Goal: Book appointment/travel/reservation

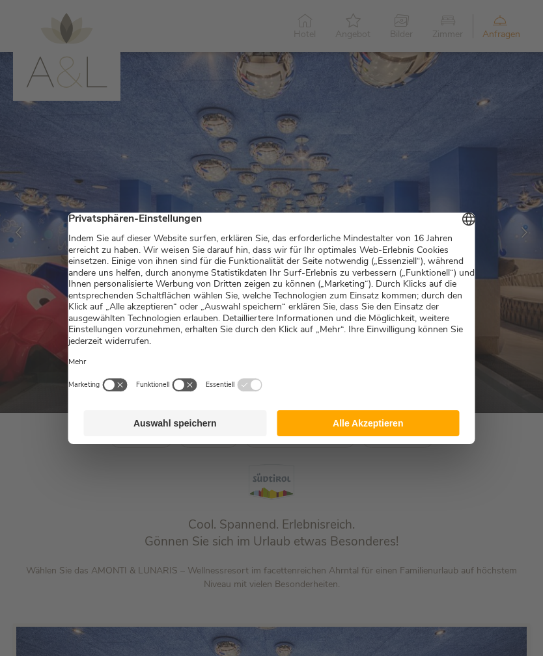
click at [396, 425] on button "Alle Akzeptieren" at bounding box center [367, 424] width 183 height 26
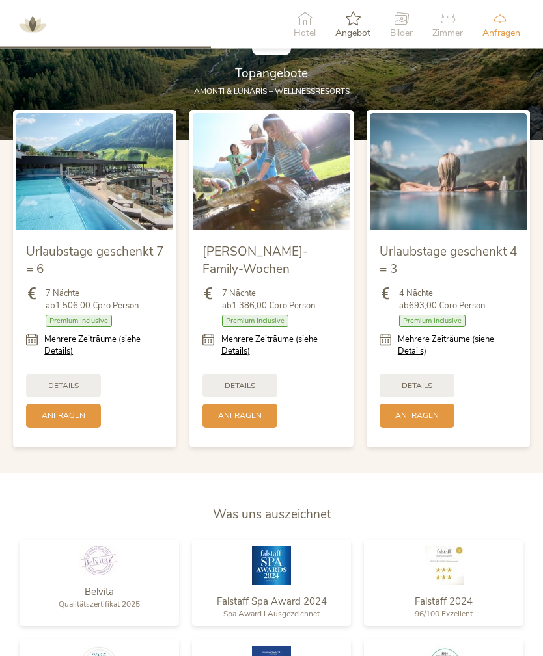
scroll to position [1209, 0]
click at [45, 398] on div "Details" at bounding box center [63, 386] width 75 height 24
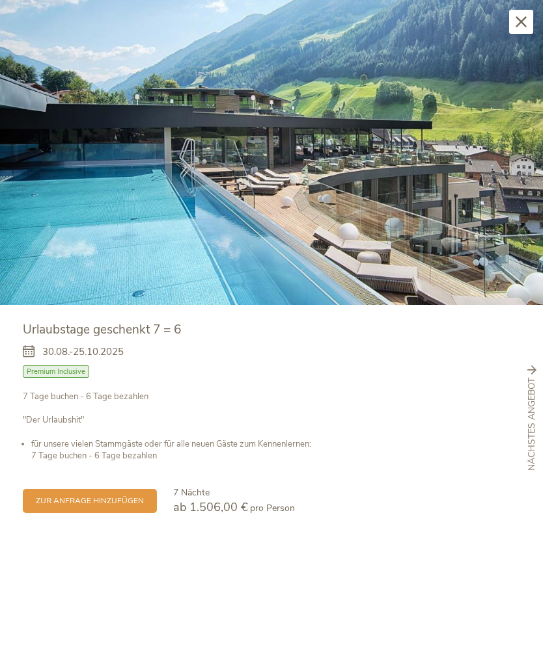
scroll to position [1219, 0]
click at [513, 23] on div "Schließen" at bounding box center [521, 22] width 24 height 24
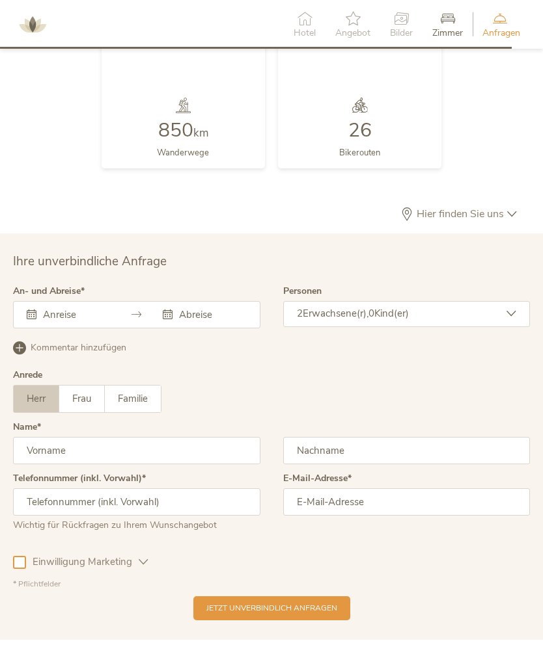
scroll to position [2963, 0]
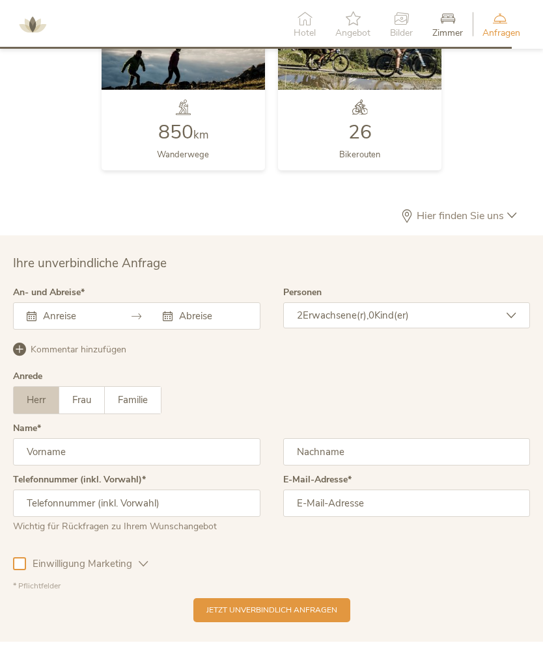
click at [51, 323] on input "text" at bounding box center [75, 316] width 71 height 13
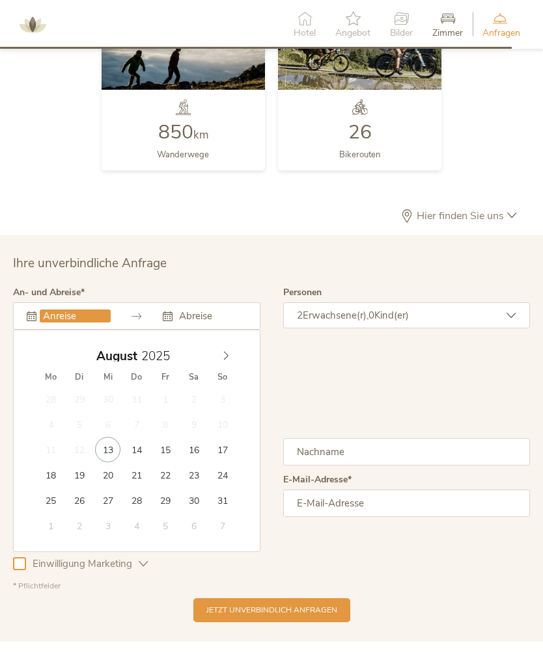
click at [223, 360] on icon at bounding box center [225, 355] width 9 height 9
type input "06.09.2025"
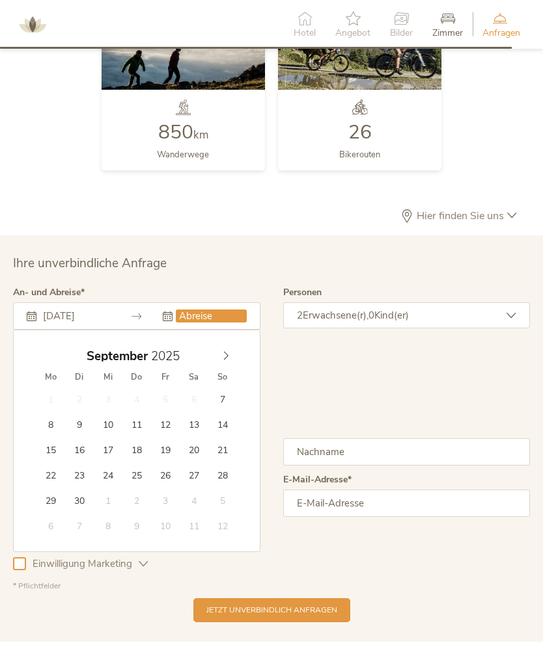
type input "13.09.2025"
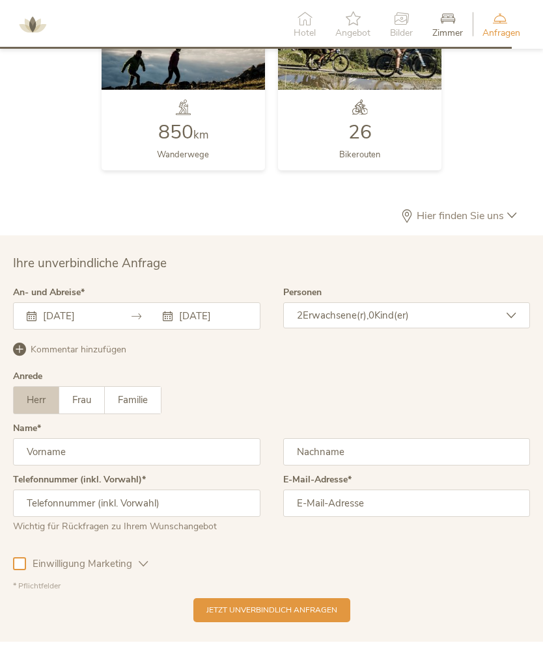
click at [59, 466] on input "text" at bounding box center [136, 451] width 247 height 27
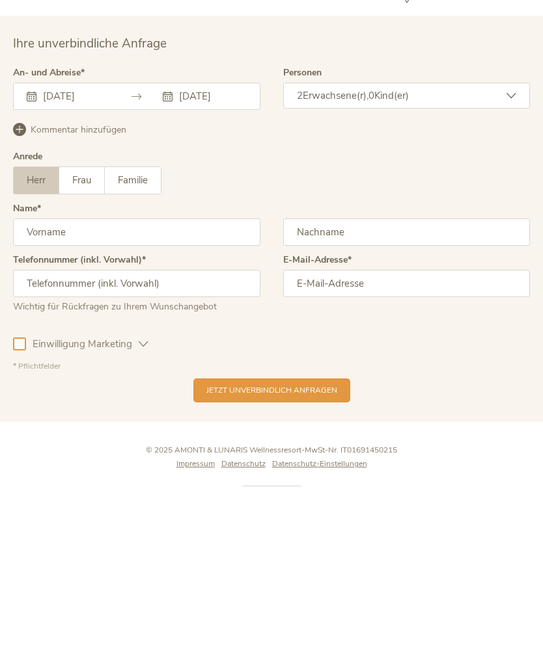
type input "Sebastian"
type input "Essig"
click at [30, 439] on input "16097952696" at bounding box center [136, 452] width 247 height 27
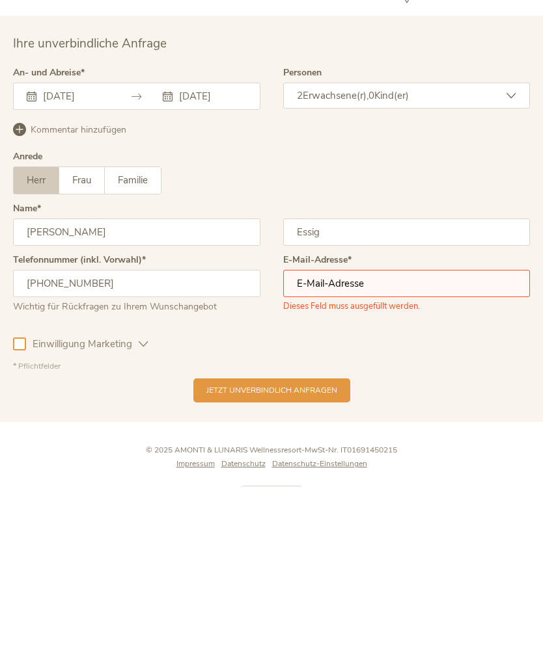
type input "+4916097952696"
click at [317, 439] on input "email" at bounding box center [406, 452] width 247 height 27
type input "sebastianessig@web.de"
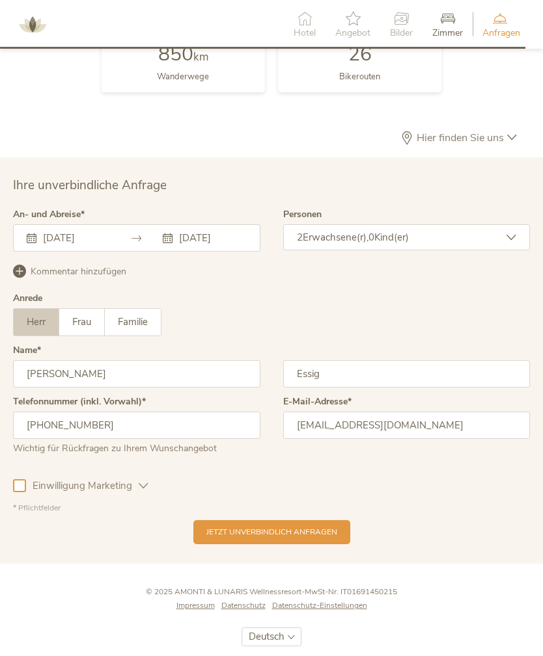
scroll to position [3040, 0]
click at [340, 245] on span "Erwachsene(r)," at bounding box center [336, 238] width 66 height 13
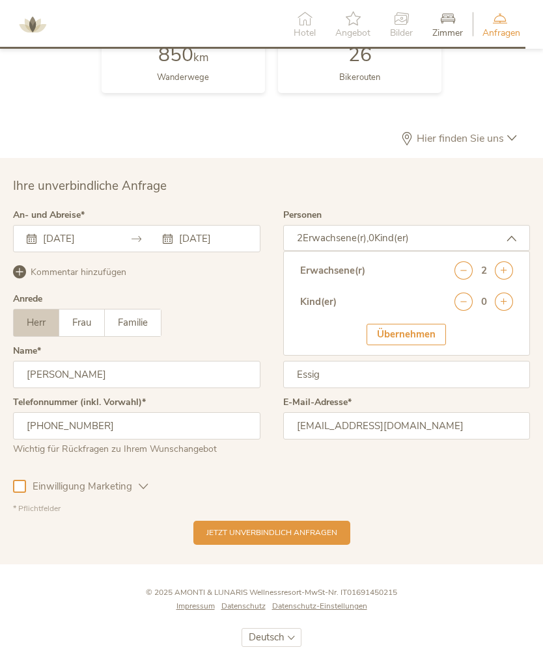
click at [506, 311] on icon at bounding box center [503, 302] width 18 height 18
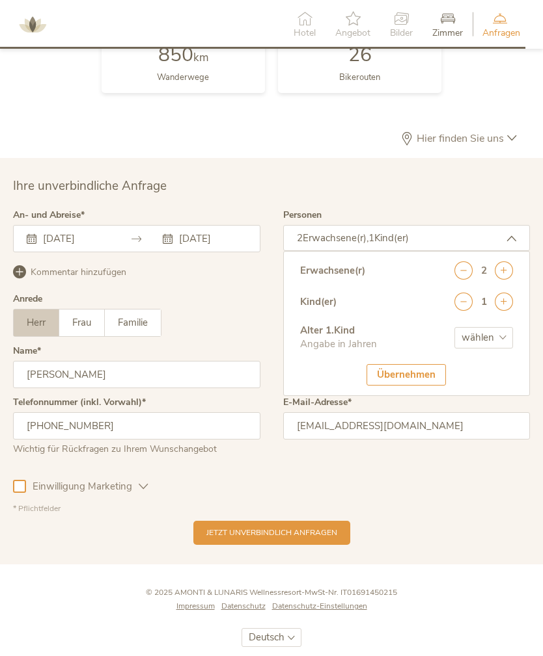
click at [474, 349] on select "wählen 0 1 2 3 4 5 6 7 8 9 10 11 12 13 14 15 16 17" at bounding box center [483, 337] width 59 height 21
select select "3"
click at [394, 386] on div "Übernehmen" at bounding box center [405, 374] width 79 height 21
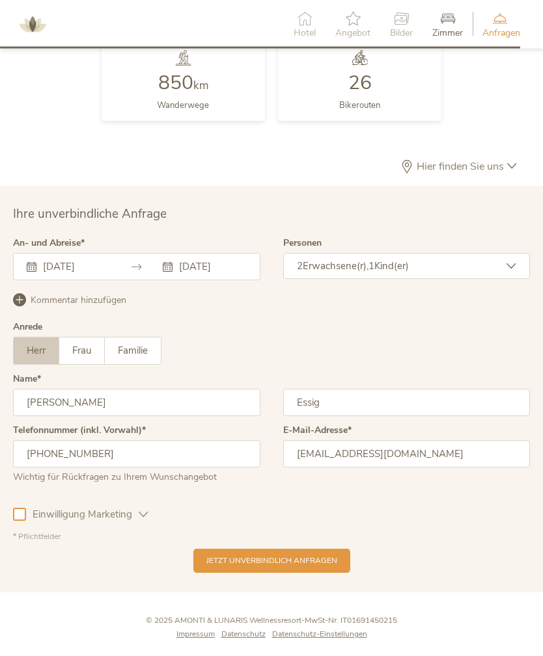
scroll to position [3012, 0]
click at [224, 567] on span "Jetzt unverbindlich anfragen" at bounding box center [271, 561] width 131 height 11
